Goal: Navigation & Orientation: Find specific page/section

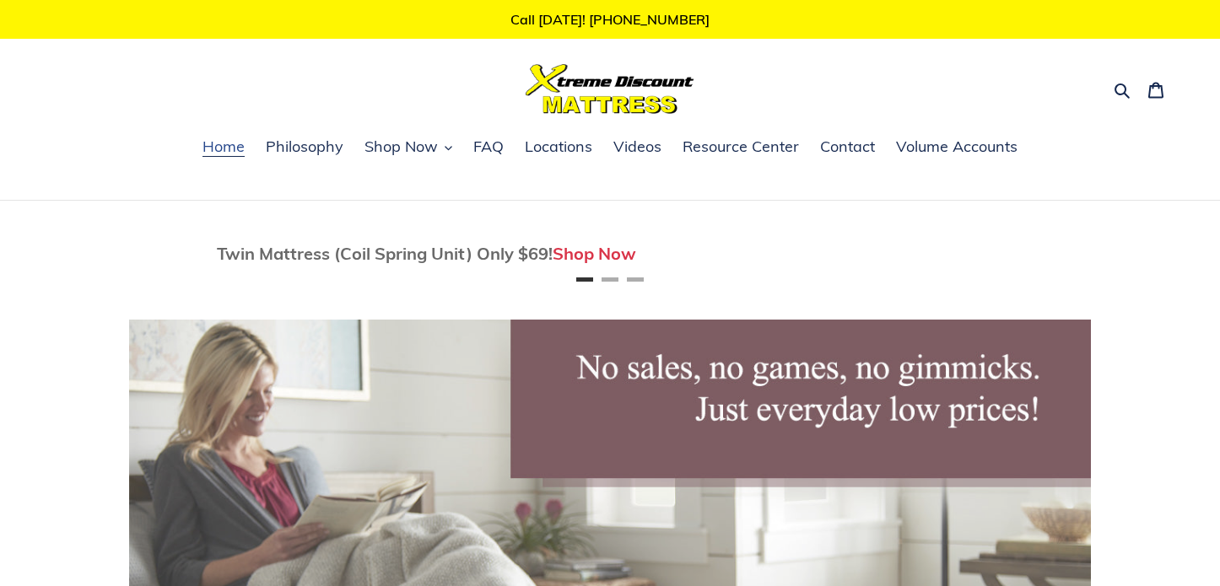
click at [230, 148] on span "Home" at bounding box center [223, 147] width 42 height 20
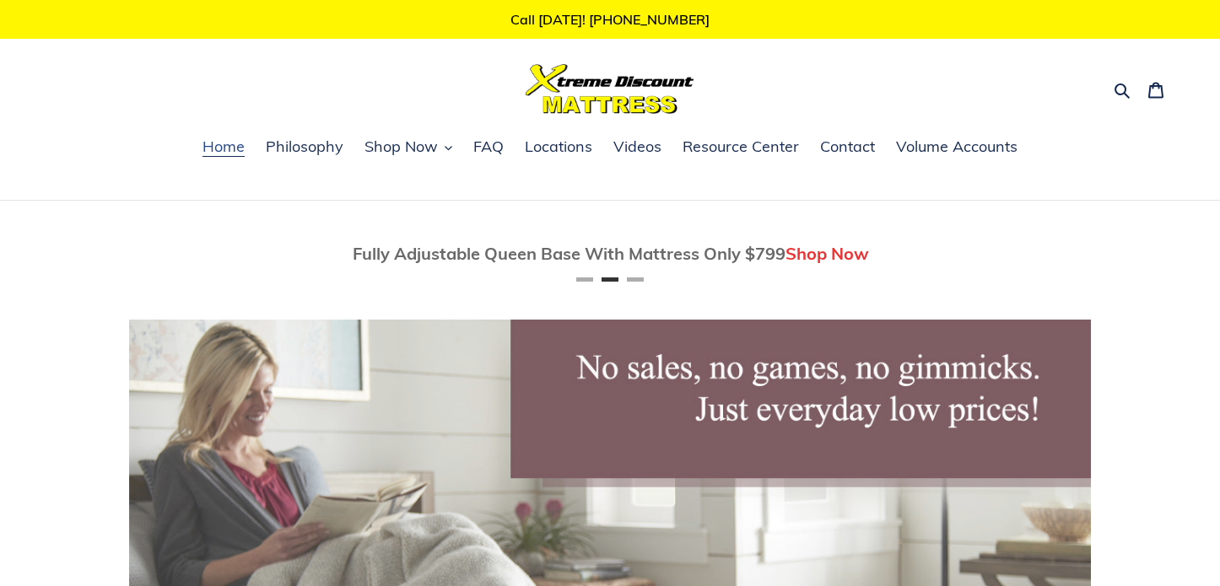
scroll to position [0, 962]
click at [423, 151] on span "Shop Now" at bounding box center [400, 147] width 73 height 20
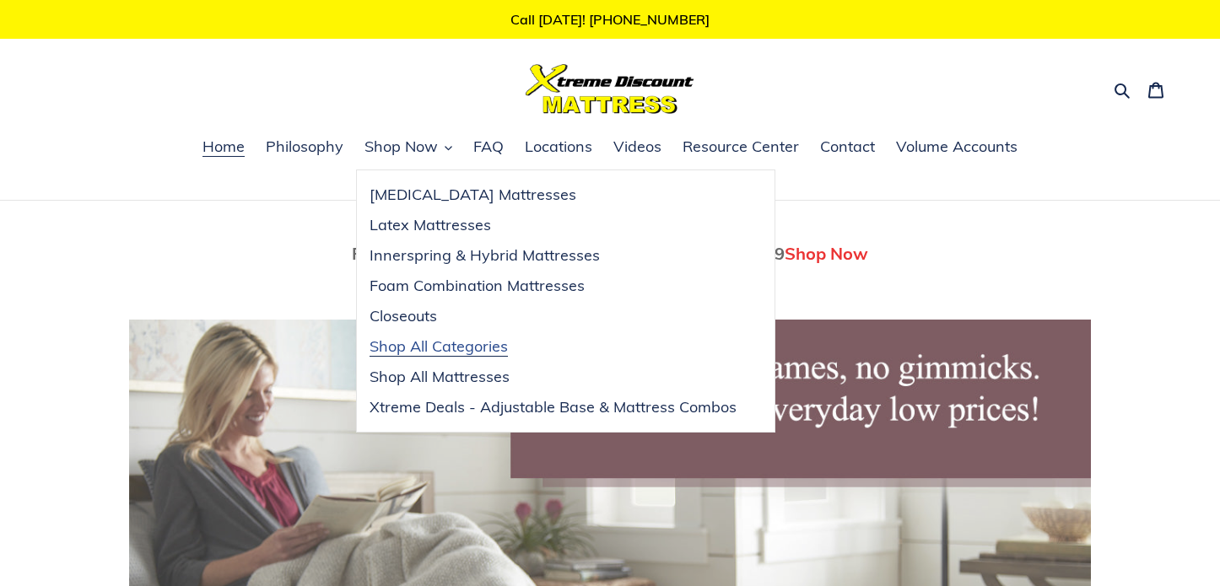
click at [485, 352] on span "Shop All Categories" at bounding box center [438, 347] width 138 height 20
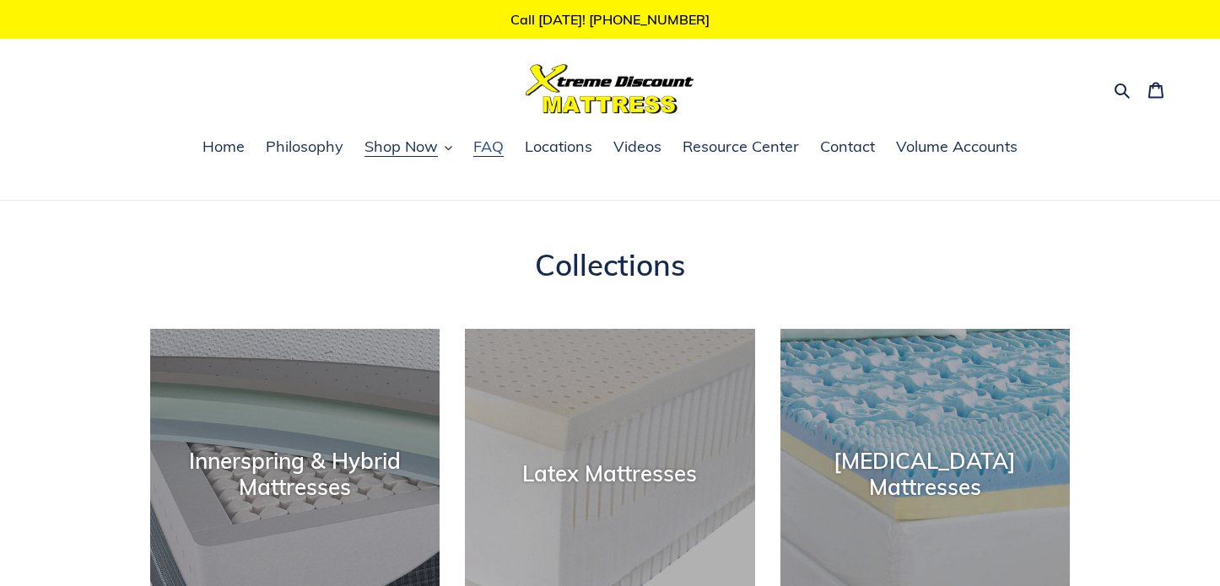
click at [491, 149] on span "FAQ" at bounding box center [488, 147] width 30 height 20
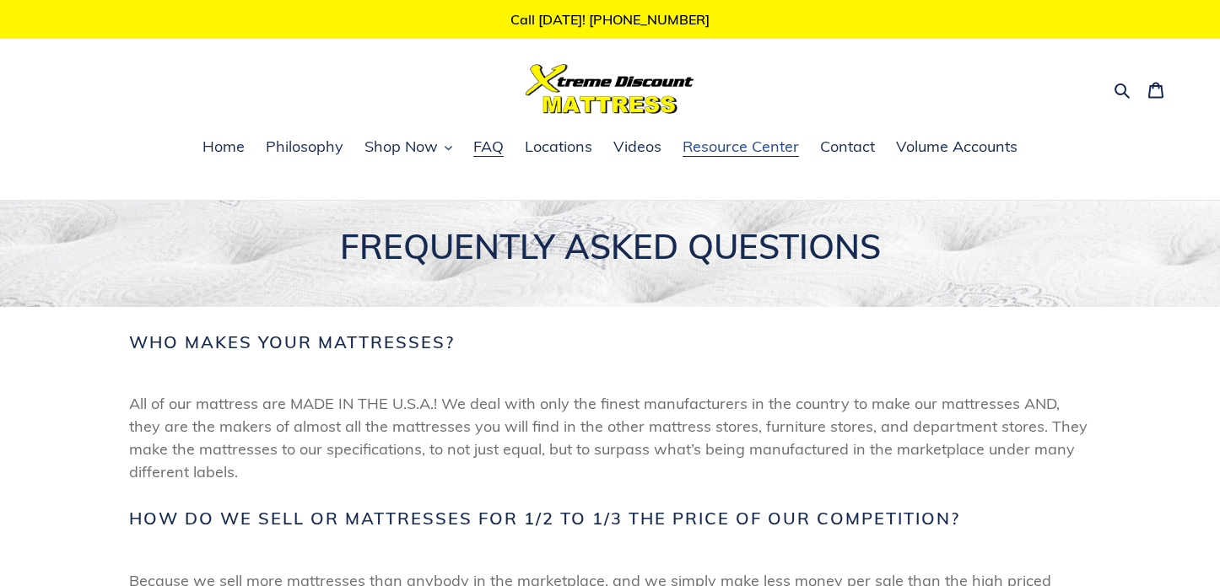
click at [768, 153] on span "Resource Center" at bounding box center [740, 147] width 116 height 20
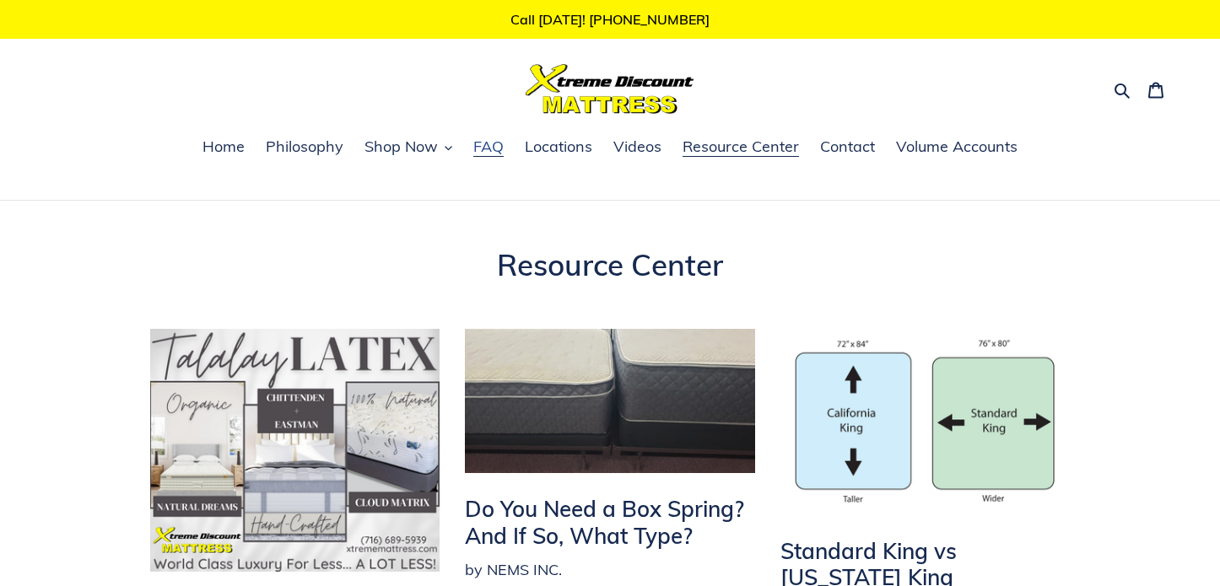
click at [493, 148] on span "FAQ" at bounding box center [488, 147] width 30 height 20
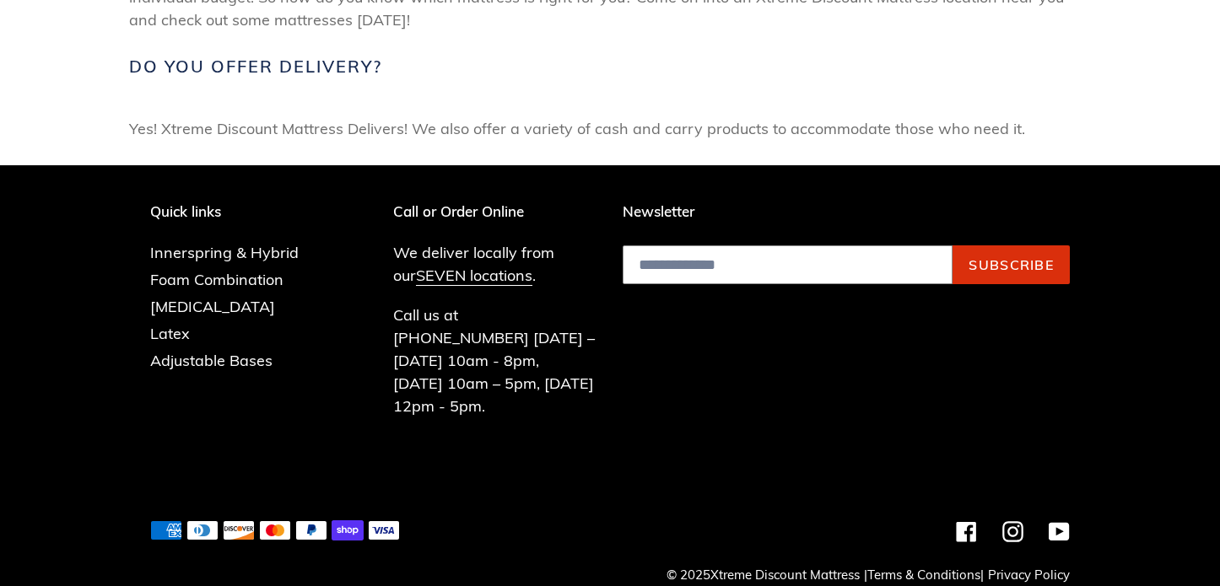
scroll to position [881, 0]
